Goal: Information Seeking & Learning: Learn about a topic

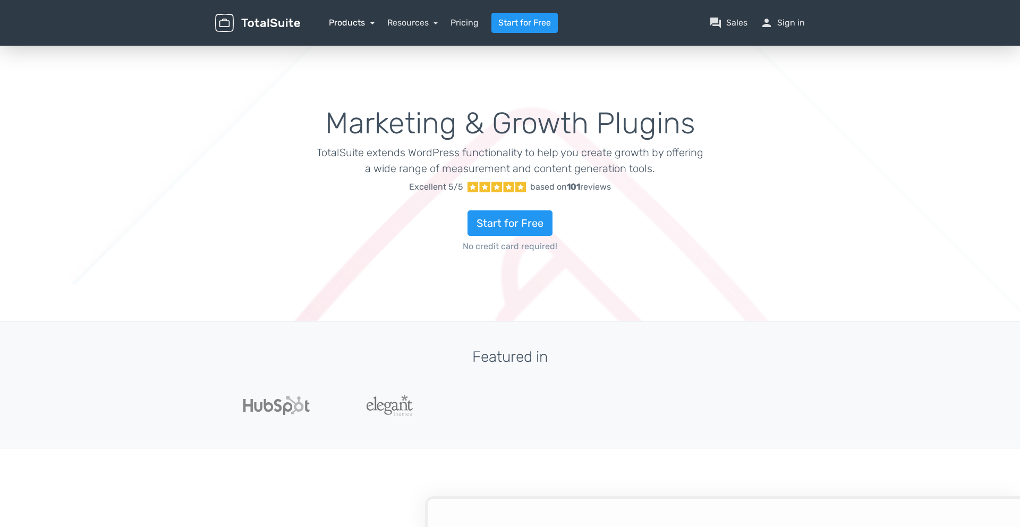
type input "totalsuite"
click at [348, 27] on link "Products" at bounding box center [352, 23] width 46 height 10
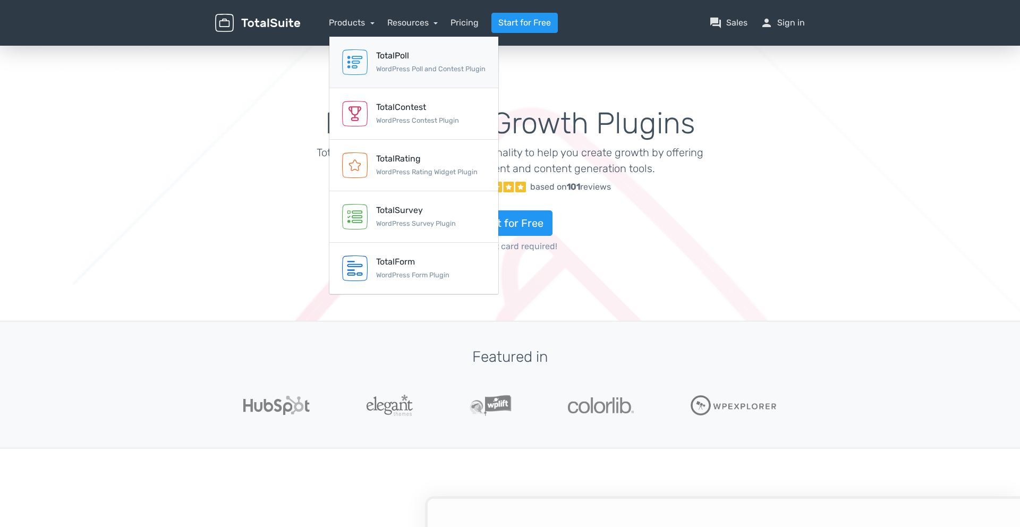
click at [363, 63] on img at bounding box center [355, 62] width 26 height 26
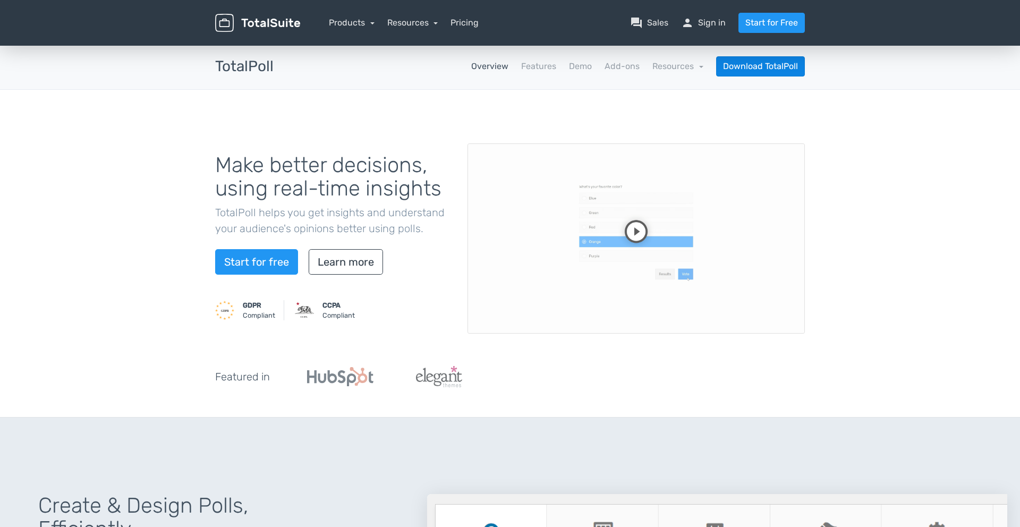
type input "totalsuite"
click at [576, 71] on link "Demo" at bounding box center [580, 66] width 23 height 13
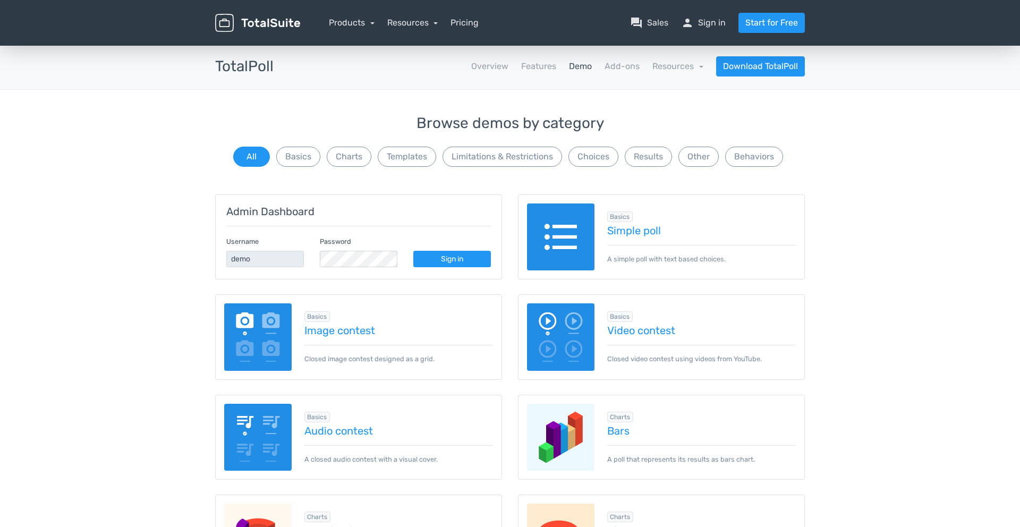
click at [581, 238] on img at bounding box center [560, 237] width 67 height 67
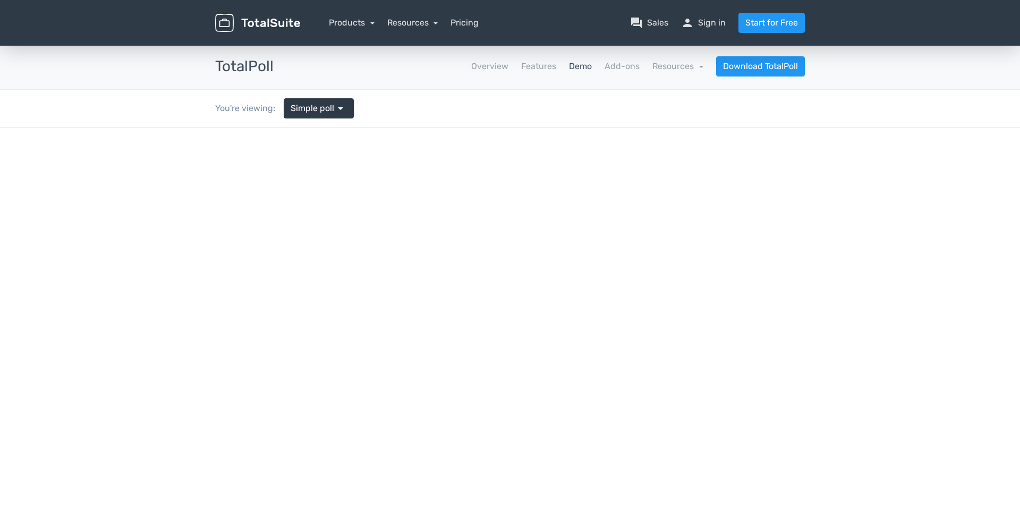
type input "totalsuite"
